Goal: Navigation & Orientation: Find specific page/section

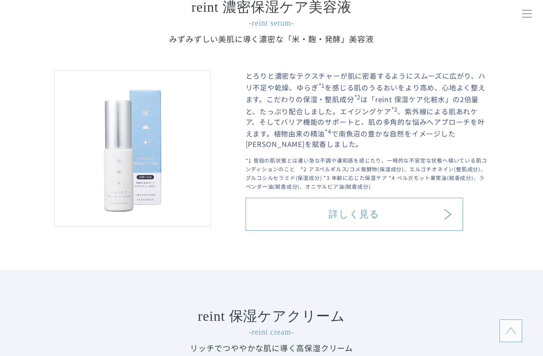
scroll to position [1260, 0]
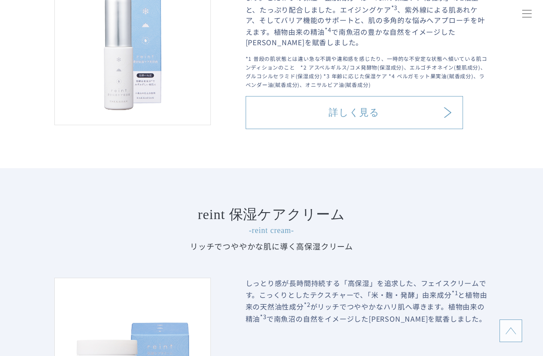
click at [408, 107] on link "詳しく見る" at bounding box center [353, 112] width 217 height 33
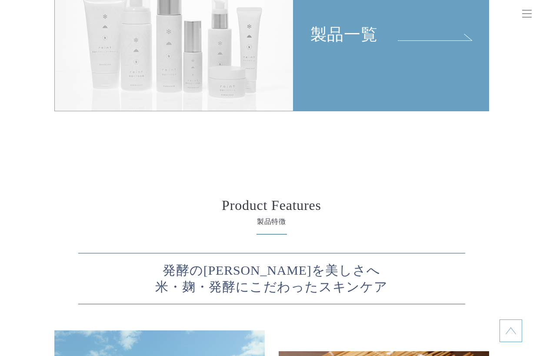
scroll to position [1912, 0]
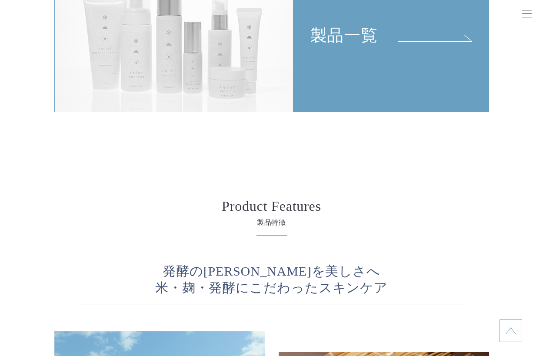
click at [371, 53] on link "製品一覧" at bounding box center [391, 34] width 196 height 155
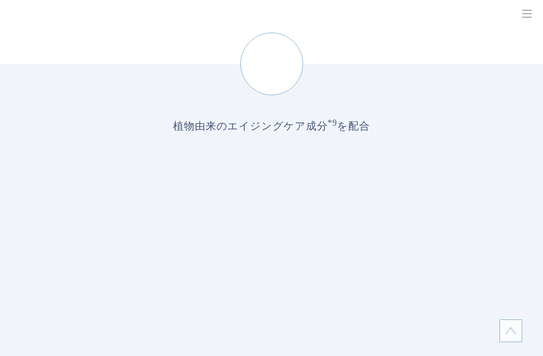
scroll to position [1564, 0]
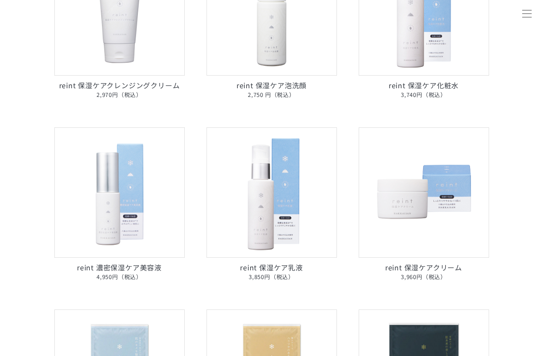
scroll to position [217, 0]
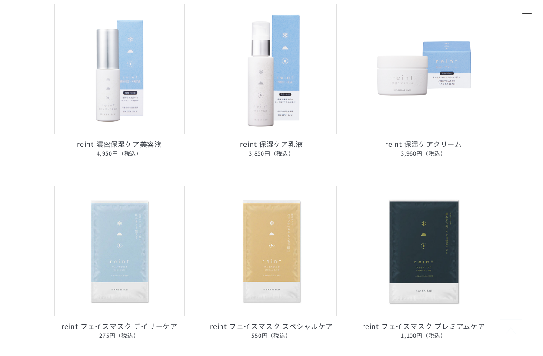
scroll to position [478, 0]
